Goal: Transaction & Acquisition: Purchase product/service

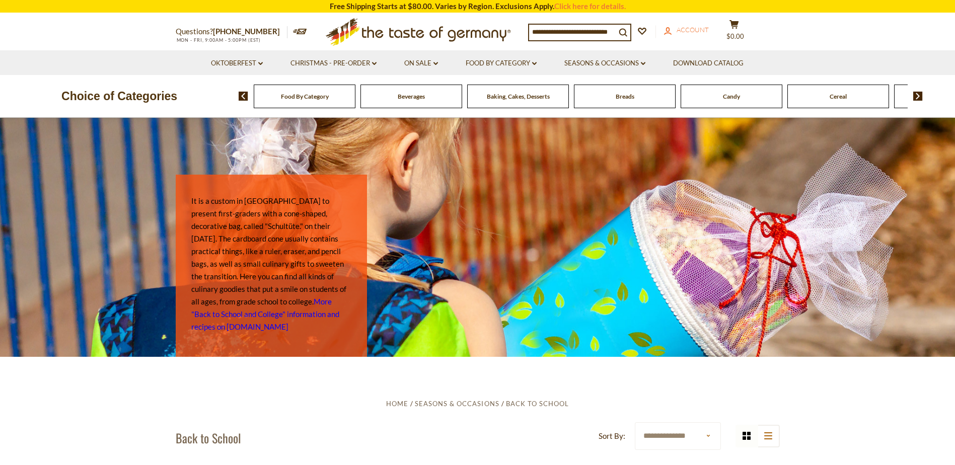
click at [684, 33] on span "Account" at bounding box center [692, 30] width 32 height 8
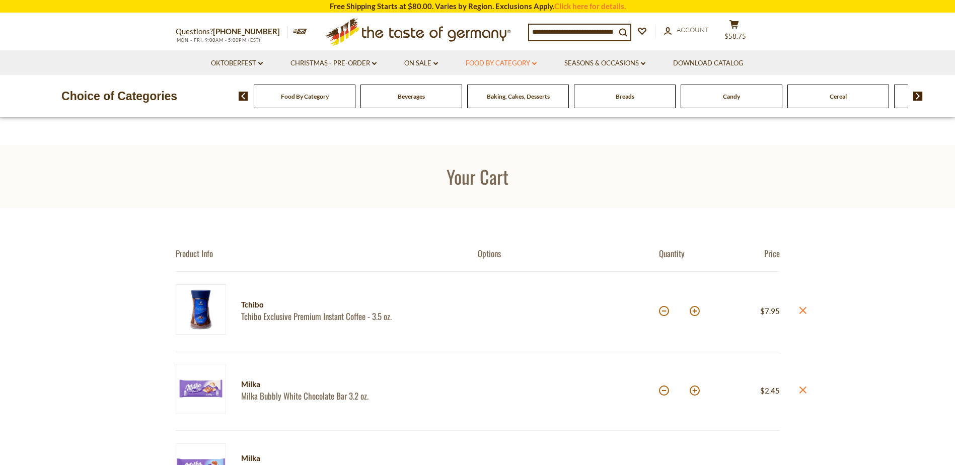
click at [516, 61] on link "Food By Category dropdown_arrow" at bounding box center [500, 63] width 71 height 11
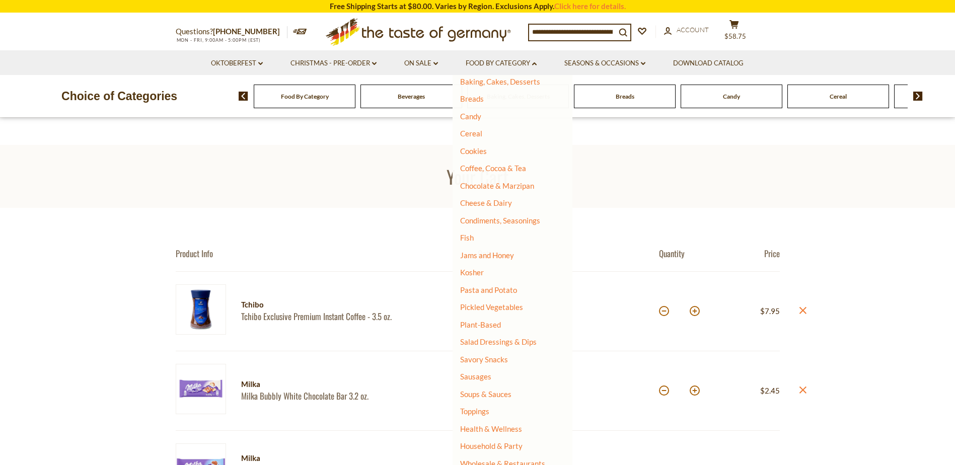
scroll to position [168, 0]
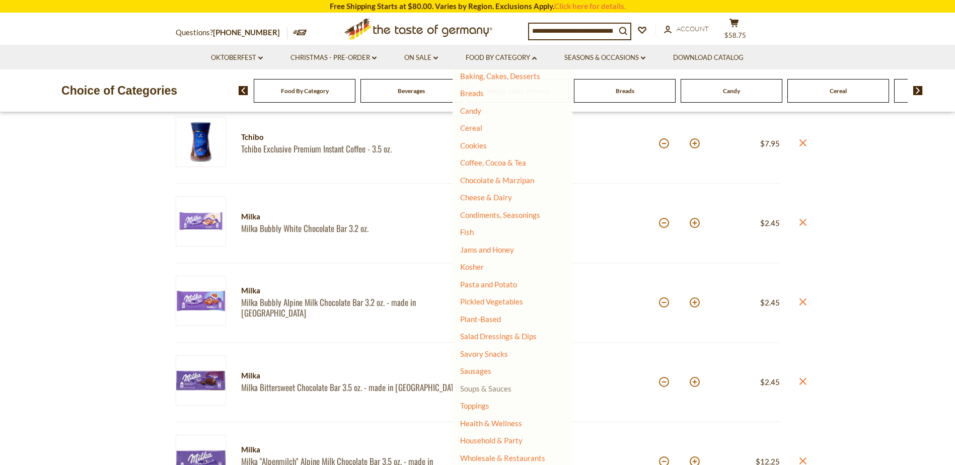
click at [501, 387] on link "Soups & Sauces" at bounding box center [485, 388] width 51 height 9
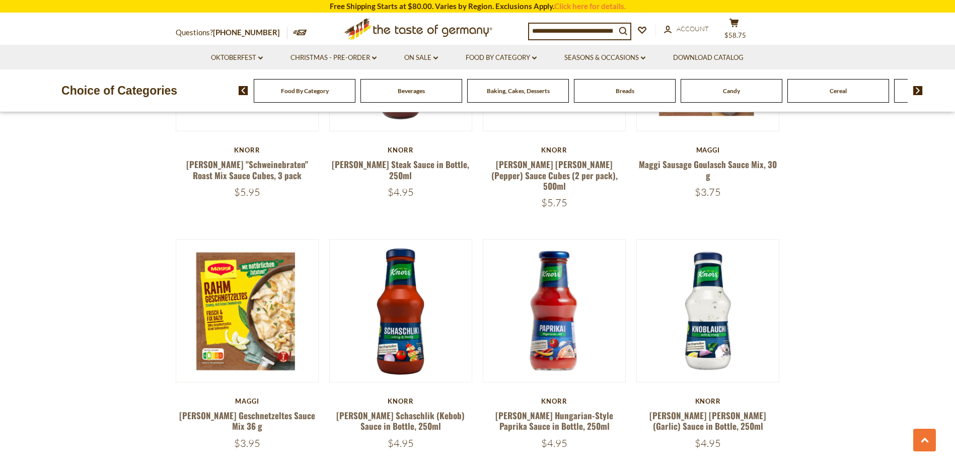
scroll to position [671, 0]
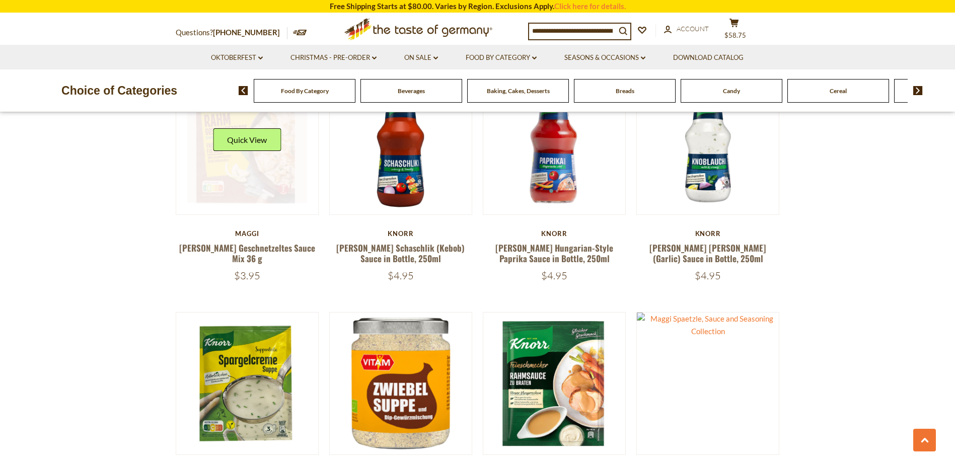
click at [248, 164] on link at bounding box center [247, 144] width 120 height 120
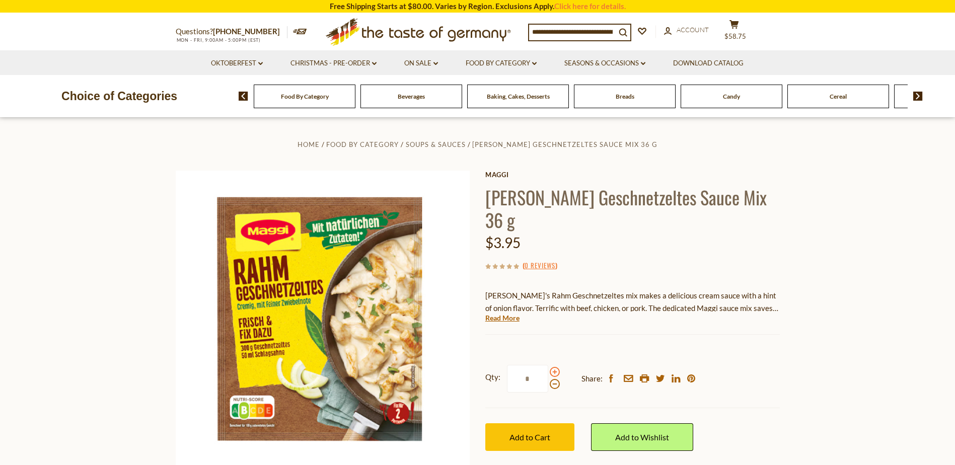
click at [553, 367] on span at bounding box center [555, 372] width 10 height 10
click at [548, 365] on input "*" at bounding box center [527, 379] width 41 height 28
type input "*"
click at [548, 432] on span "Add to Cart" at bounding box center [529, 437] width 41 height 10
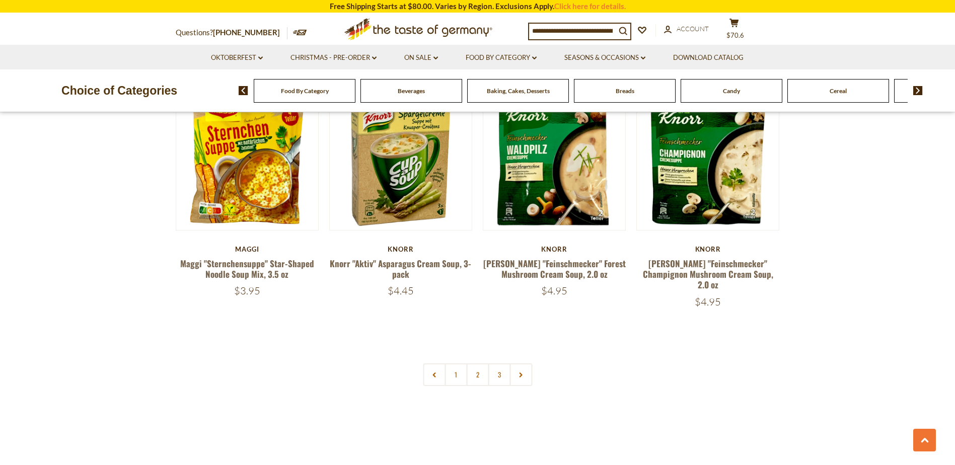
scroll to position [2181, 0]
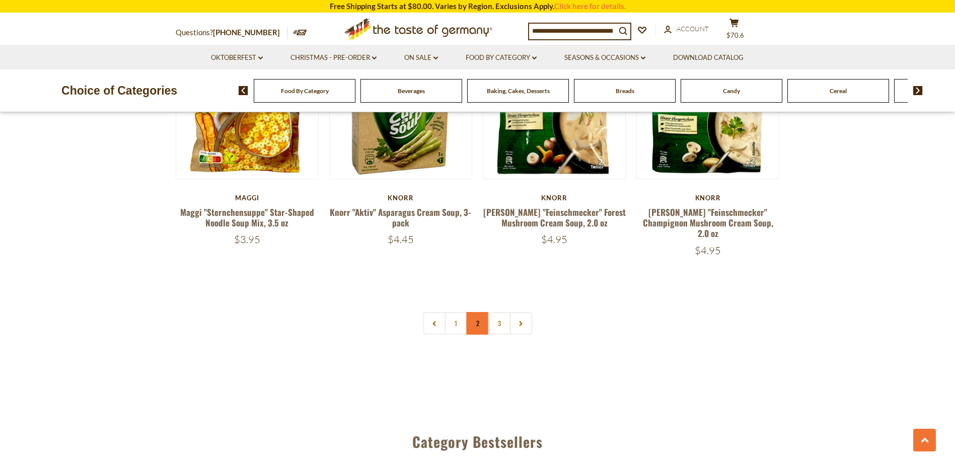
click at [480, 312] on link "2" at bounding box center [477, 323] width 23 height 23
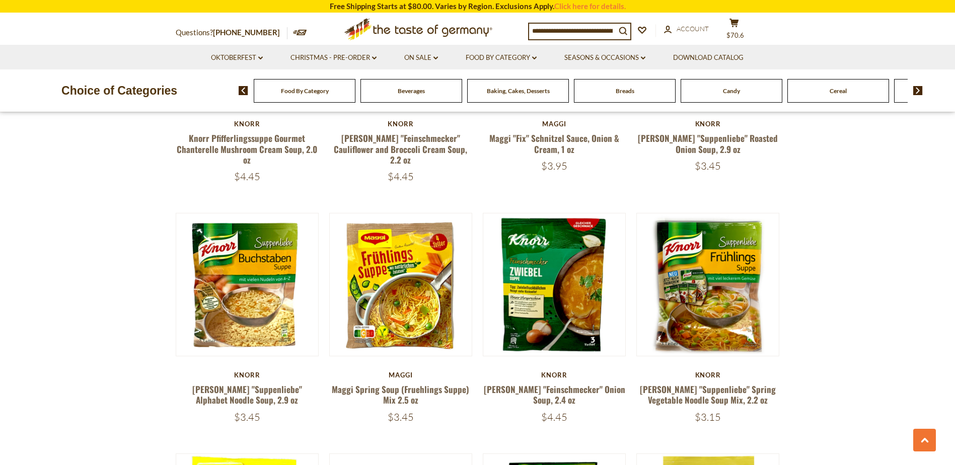
scroll to position [183, 0]
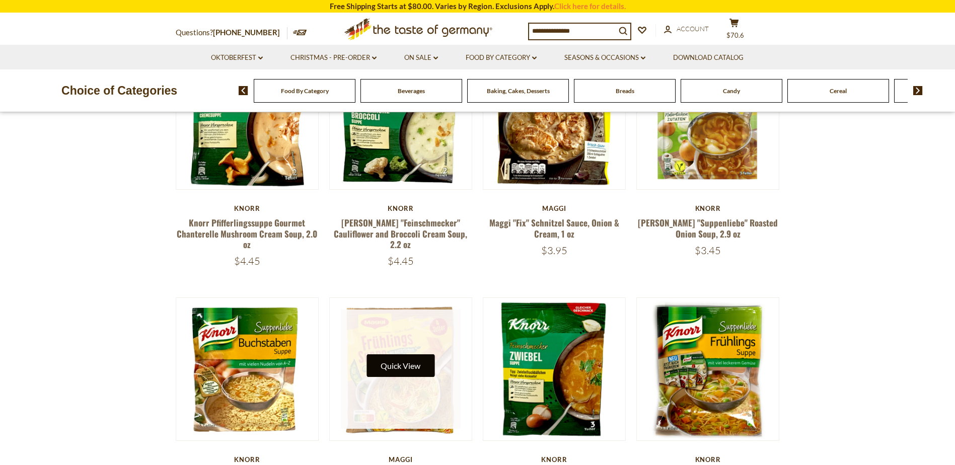
click at [414, 356] on button "Quick View" at bounding box center [400, 365] width 68 height 23
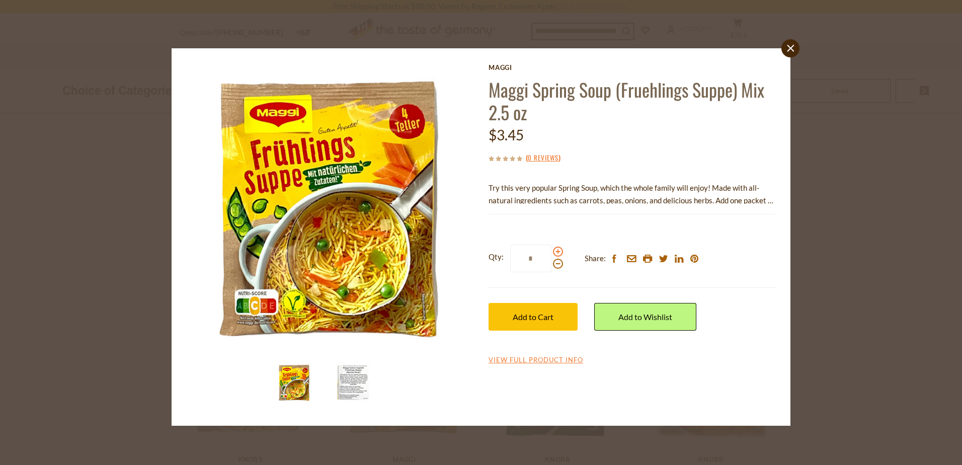
click at [558, 252] on span at bounding box center [558, 252] width 10 height 10
click at [552, 252] on input "*" at bounding box center [530, 259] width 41 height 28
type input "*"
click at [540, 315] on span "Add to Cart" at bounding box center [533, 317] width 41 height 10
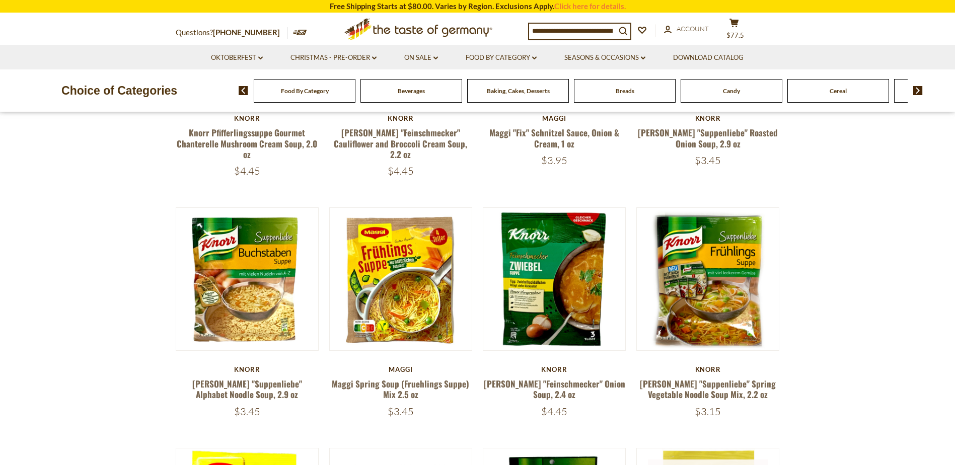
scroll to position [351, 0]
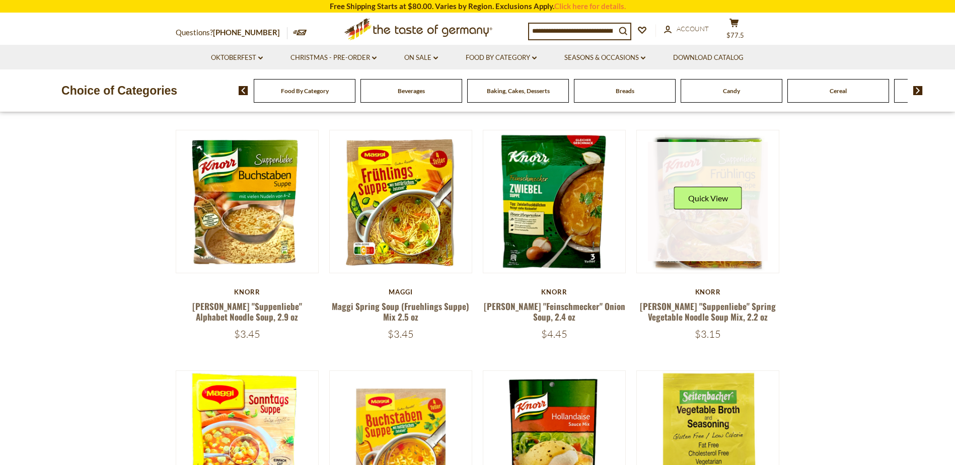
click at [705, 229] on link at bounding box center [708, 202] width 120 height 120
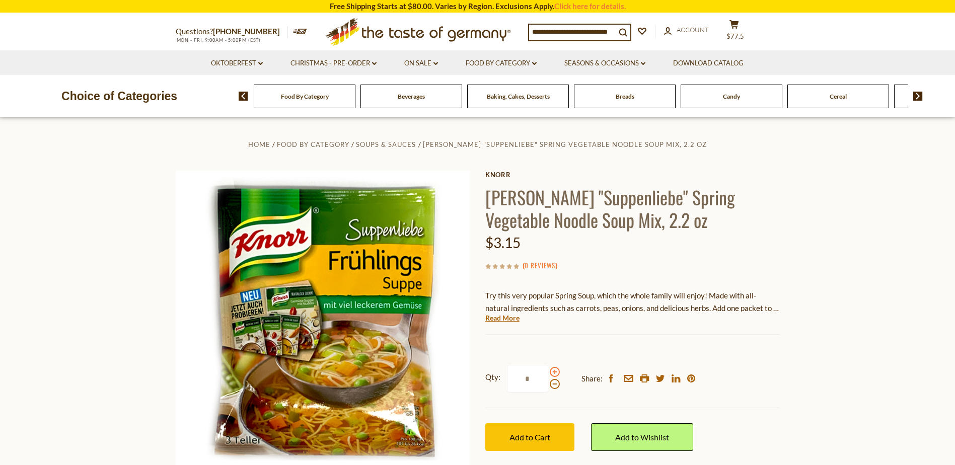
click at [551, 369] on span at bounding box center [555, 372] width 10 height 10
click at [548, 369] on input "*" at bounding box center [527, 379] width 41 height 28
type input "*"
click at [535, 433] on span "Add to Cart" at bounding box center [529, 437] width 41 height 10
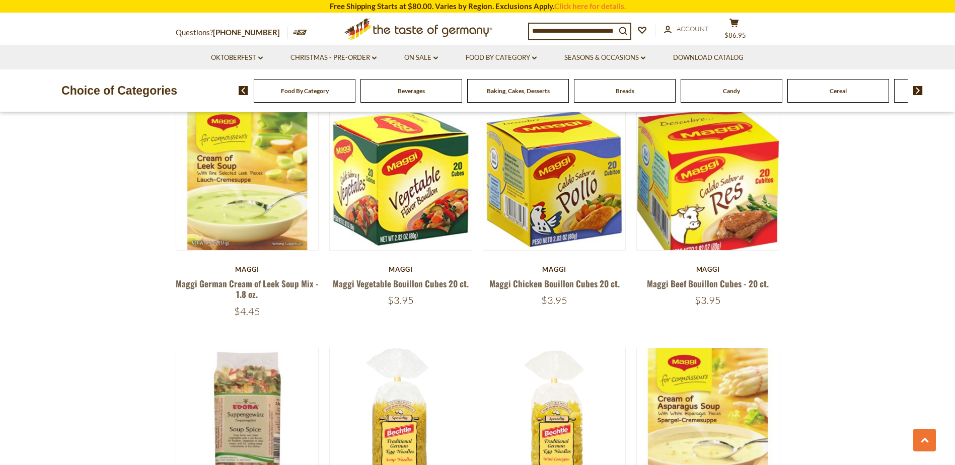
scroll to position [1022, 0]
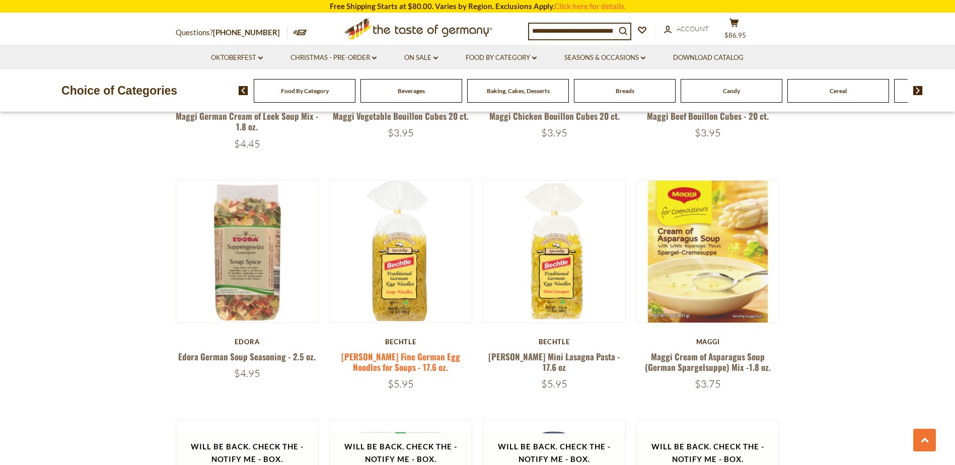
click at [396, 362] on link "[PERSON_NAME] Fine German Egg Noodles for Soups - 17.6 oz." at bounding box center [400, 361] width 119 height 23
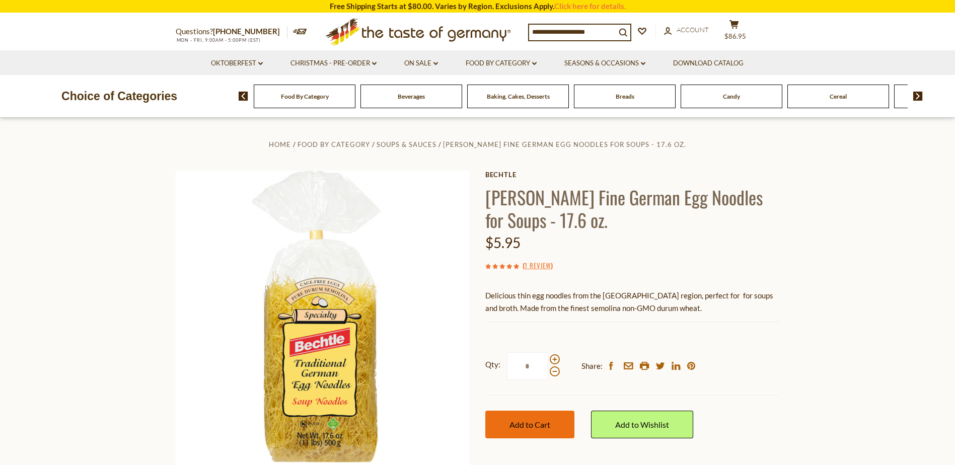
click at [536, 430] on button "Add to Cart" at bounding box center [529, 425] width 89 height 28
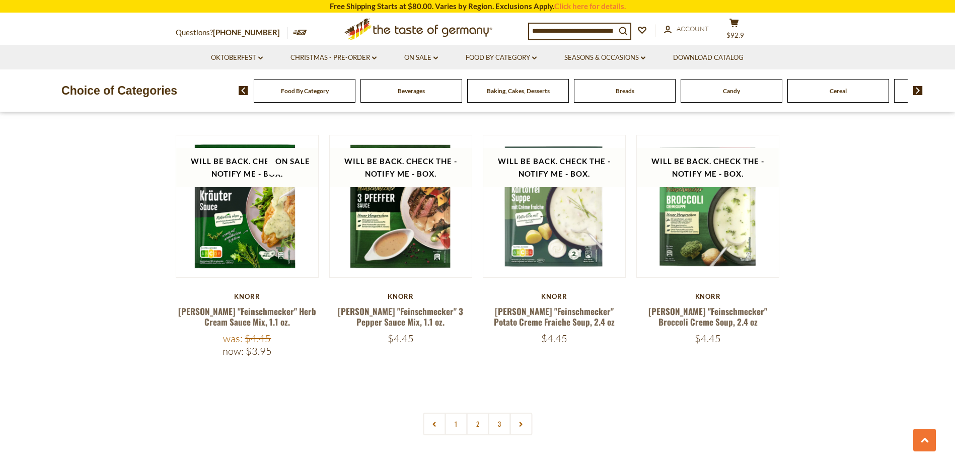
scroll to position [2196, 0]
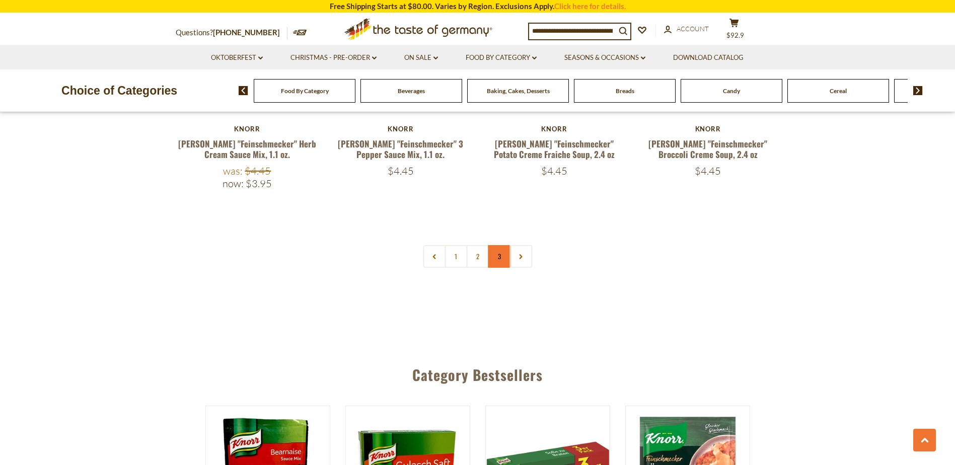
click at [496, 260] on link "3" at bounding box center [499, 256] width 23 height 23
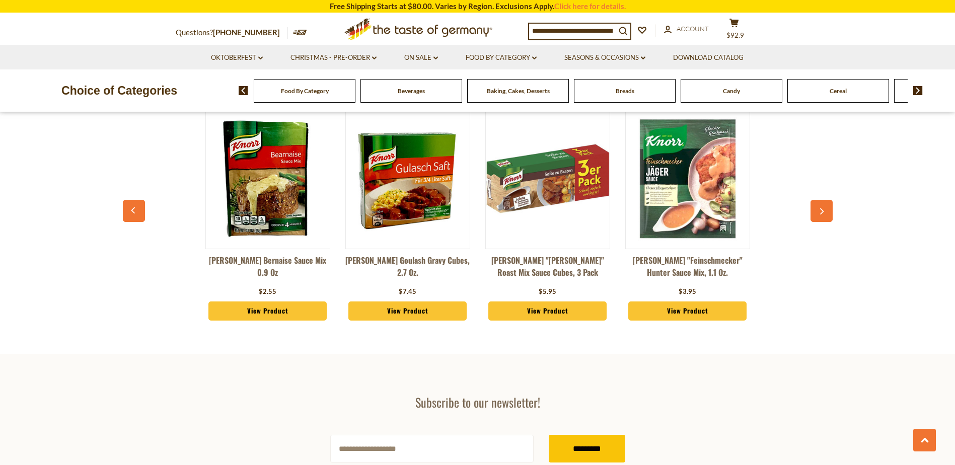
scroll to position [1693, 0]
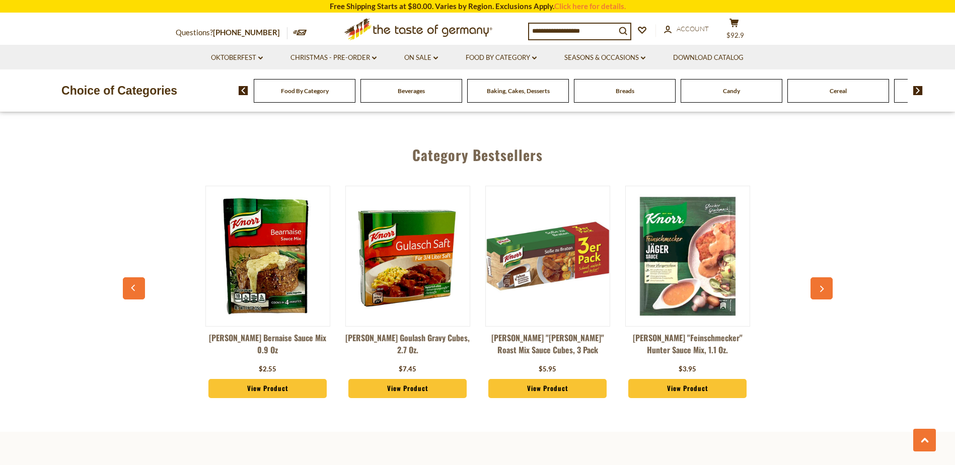
click at [402, 379] on link "View Product" at bounding box center [407, 388] width 119 height 19
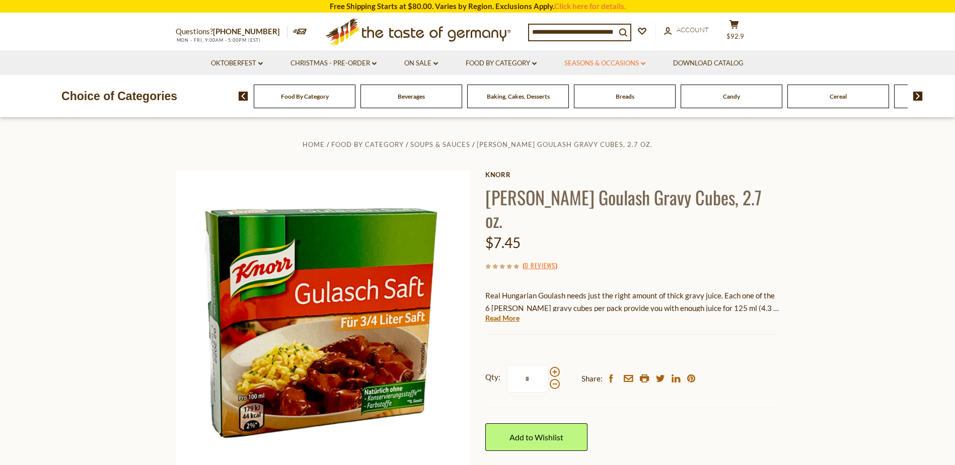
click at [606, 64] on link "Seasons & Occasions dropdown_arrow" at bounding box center [604, 63] width 81 height 11
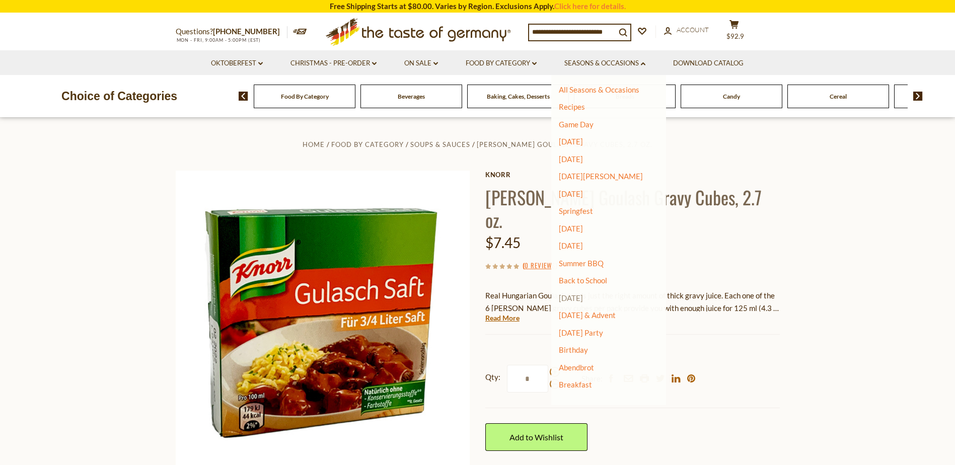
click at [579, 299] on link "[DATE]" at bounding box center [571, 297] width 24 height 9
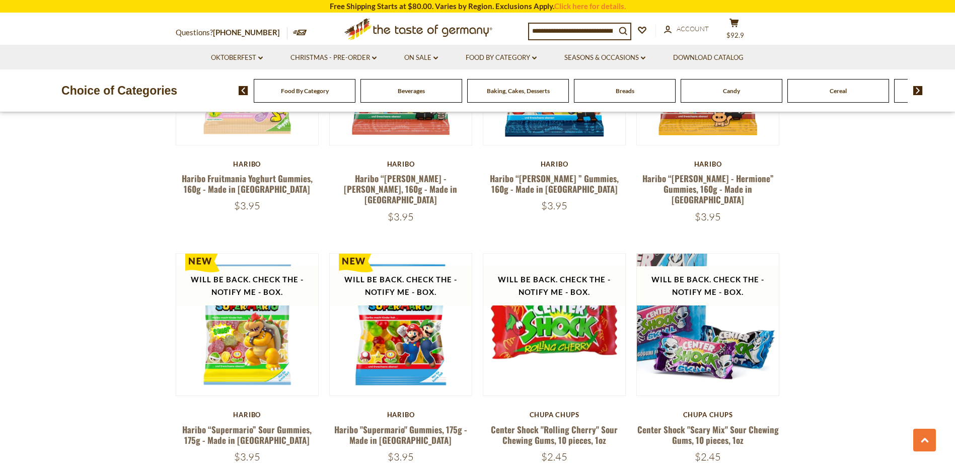
scroll to position [2349, 0]
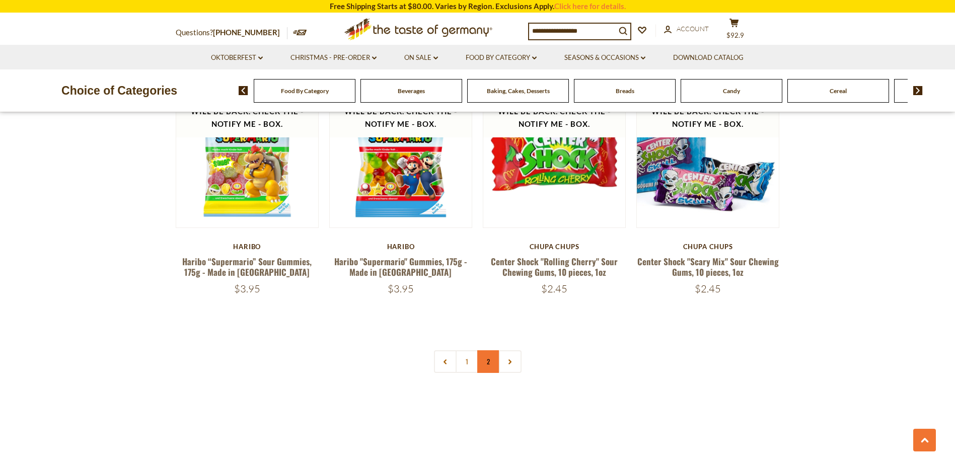
click at [489, 350] on link "2" at bounding box center [488, 361] width 23 height 23
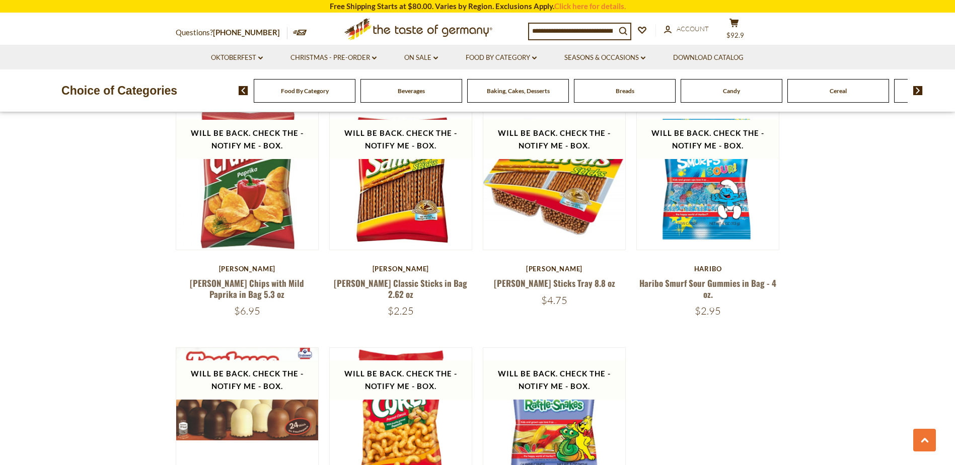
scroll to position [1261, 0]
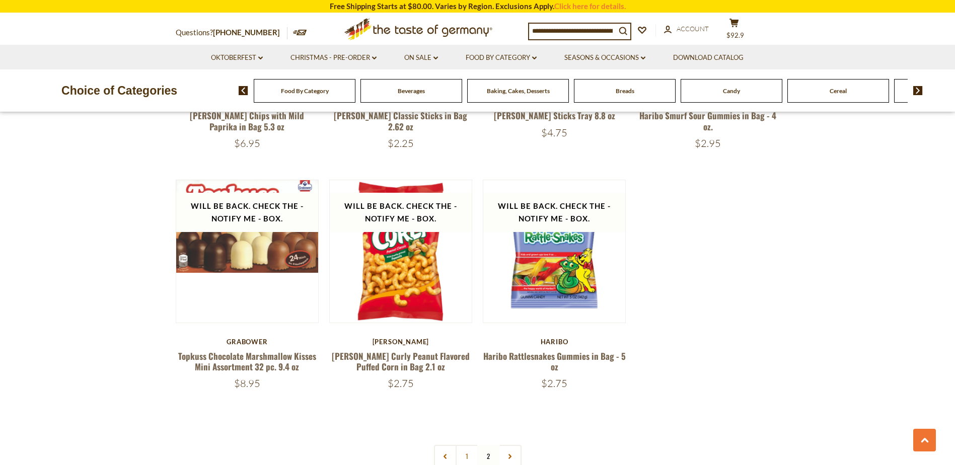
click at [355, 102] on div "Baking, Cakes, Desserts" at bounding box center [305, 91] width 102 height 24
click at [355, 96] on div "Baking, Cakes, Desserts" at bounding box center [305, 91] width 102 height 24
click at [506, 53] on link "Food By Category dropdown_arrow" at bounding box center [500, 57] width 71 height 11
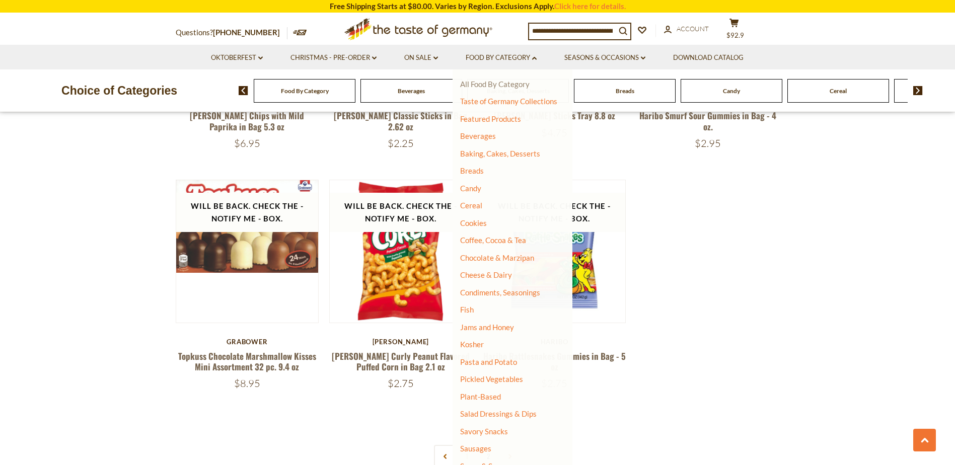
click at [505, 83] on link "All Food By Category" at bounding box center [494, 84] width 69 height 9
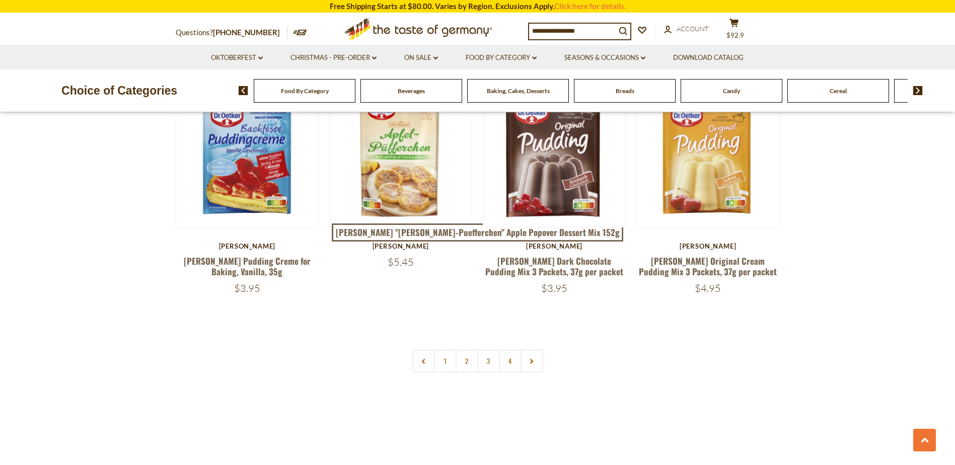
scroll to position [2181, 0]
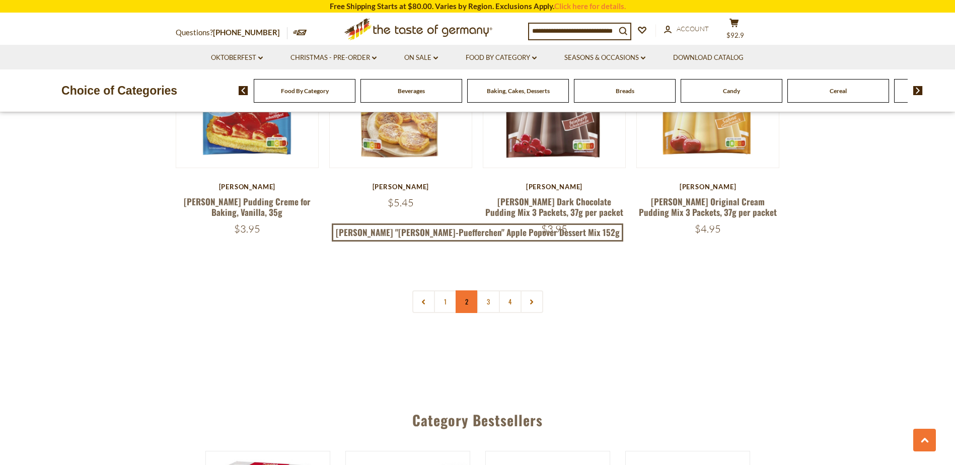
click at [464, 290] on link "2" at bounding box center [466, 301] width 23 height 23
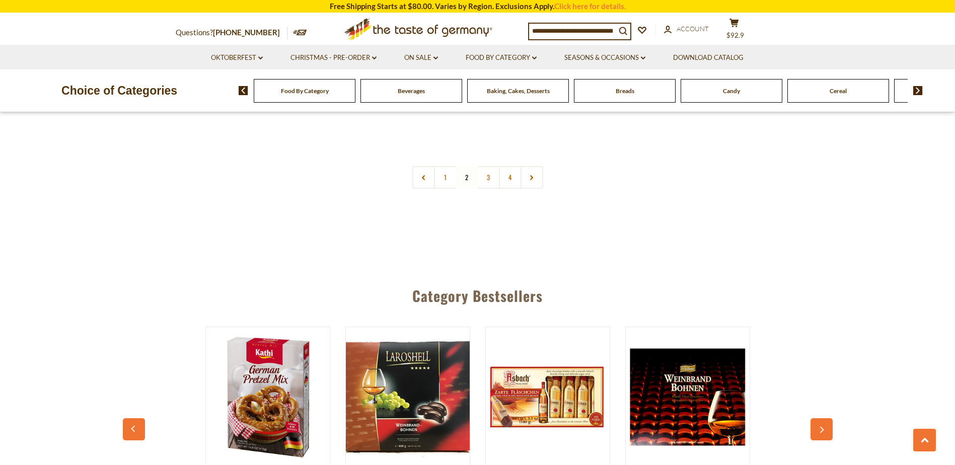
scroll to position [2349, 0]
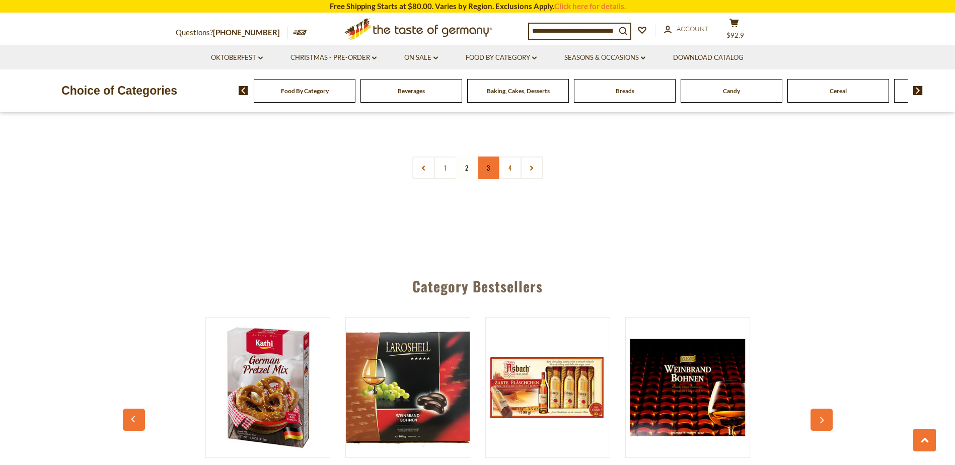
click at [485, 157] on link "3" at bounding box center [488, 168] width 23 height 23
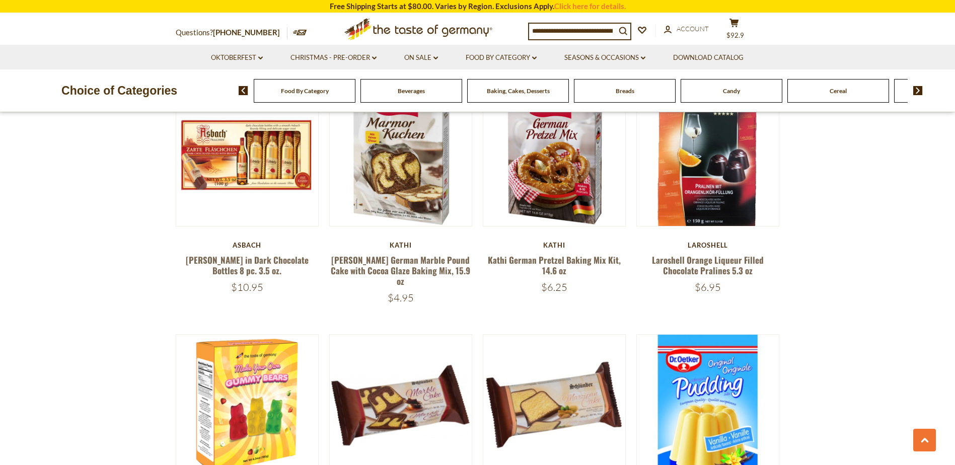
scroll to position [2028, 0]
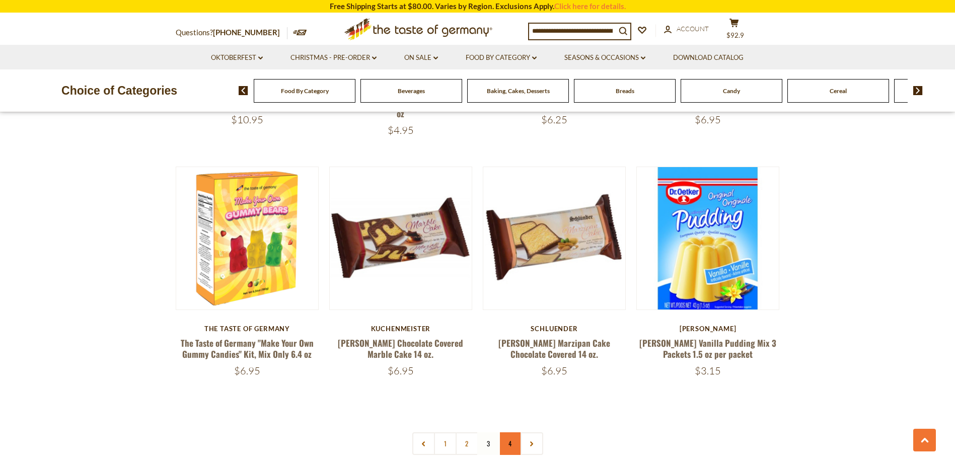
click at [514, 432] on link "4" at bounding box center [510, 443] width 23 height 23
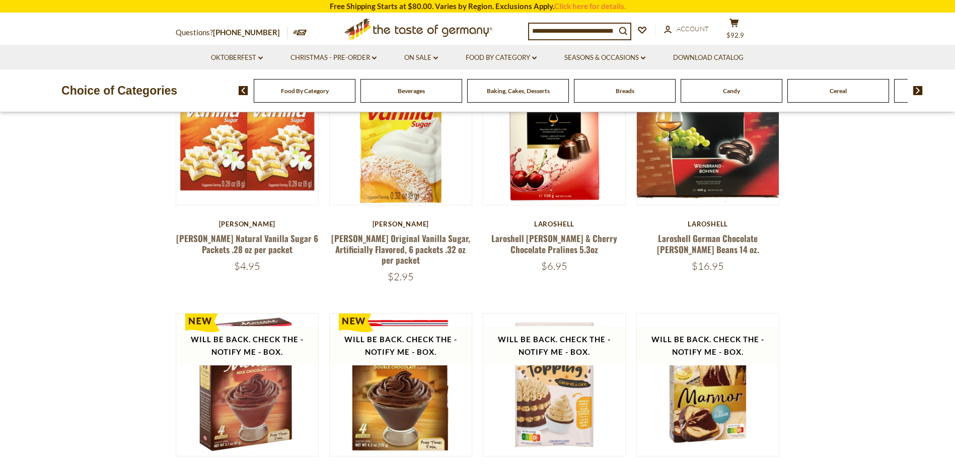
scroll to position [0, 0]
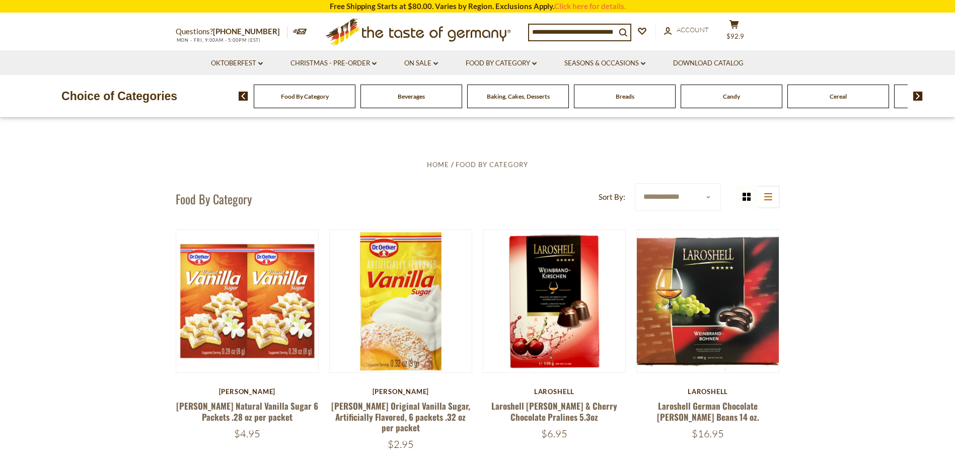
click at [622, 98] on span "Breads" at bounding box center [624, 97] width 19 height 8
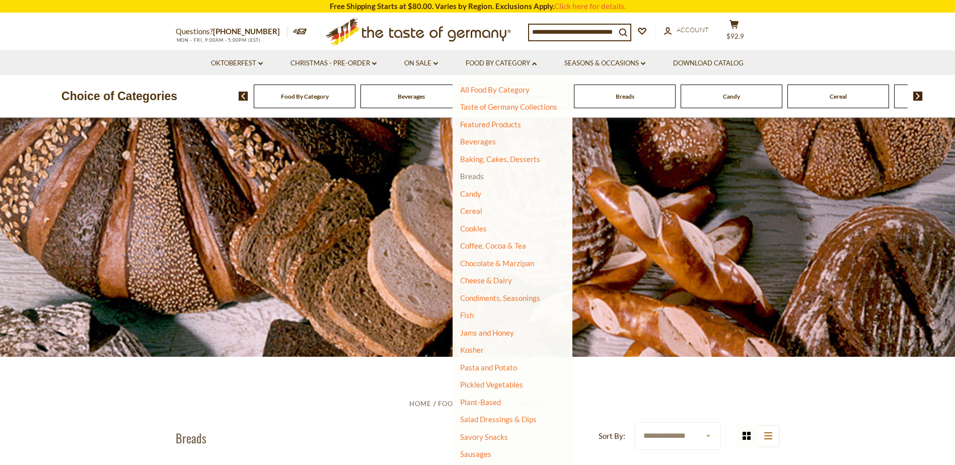
click at [475, 176] on link "Breads" at bounding box center [472, 176] width 24 height 9
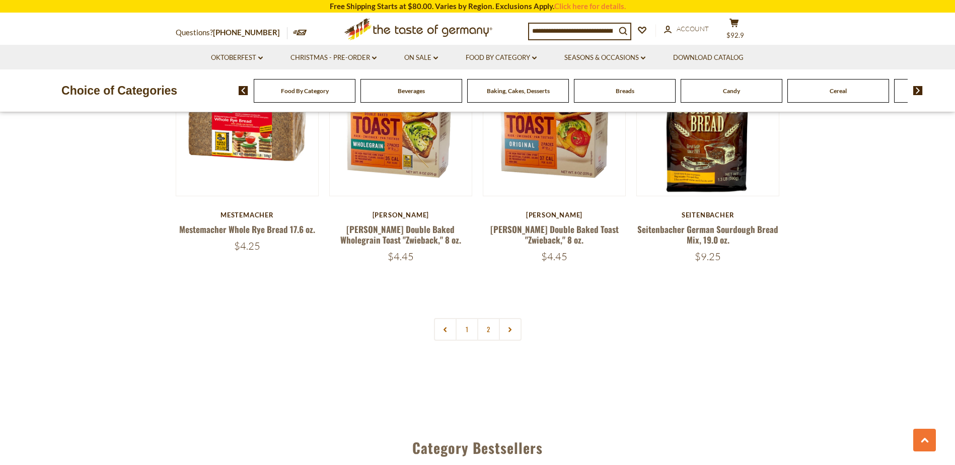
scroll to position [2516, 0]
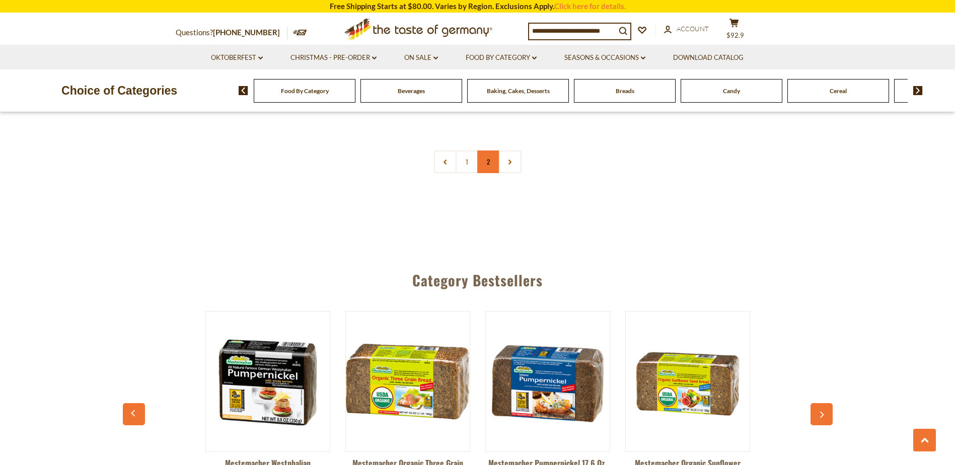
click at [484, 163] on link "2" at bounding box center [488, 161] width 23 height 23
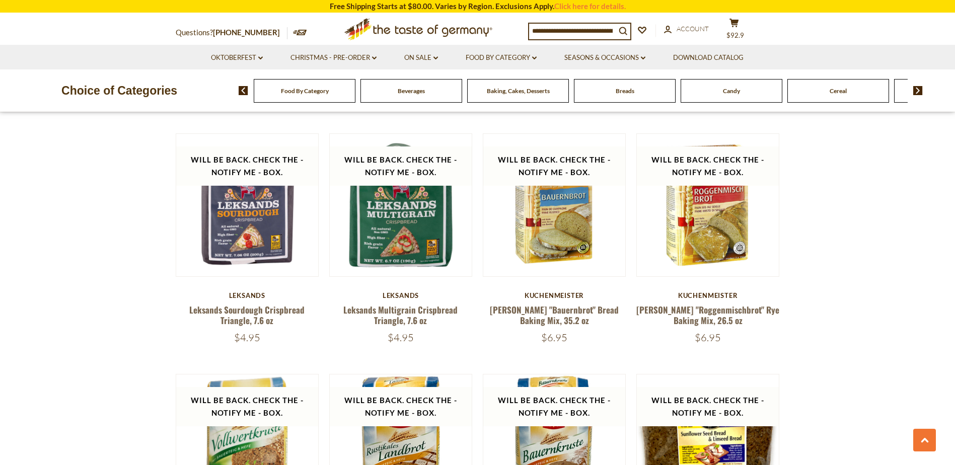
scroll to position [590, 0]
